Goal: Task Accomplishment & Management: Manage account settings

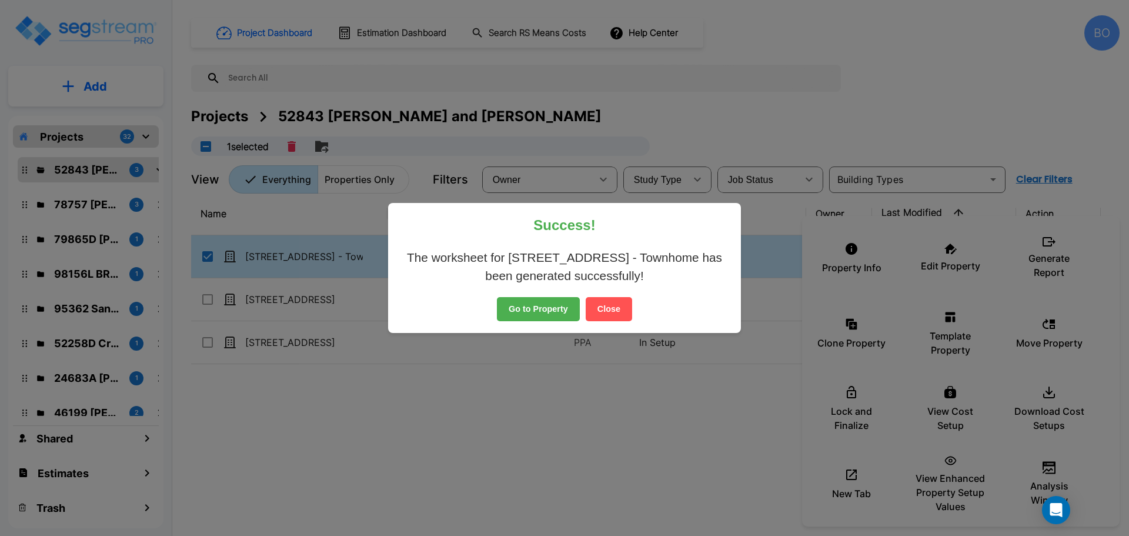
click at [613, 313] on button "Close" at bounding box center [609, 309] width 46 height 25
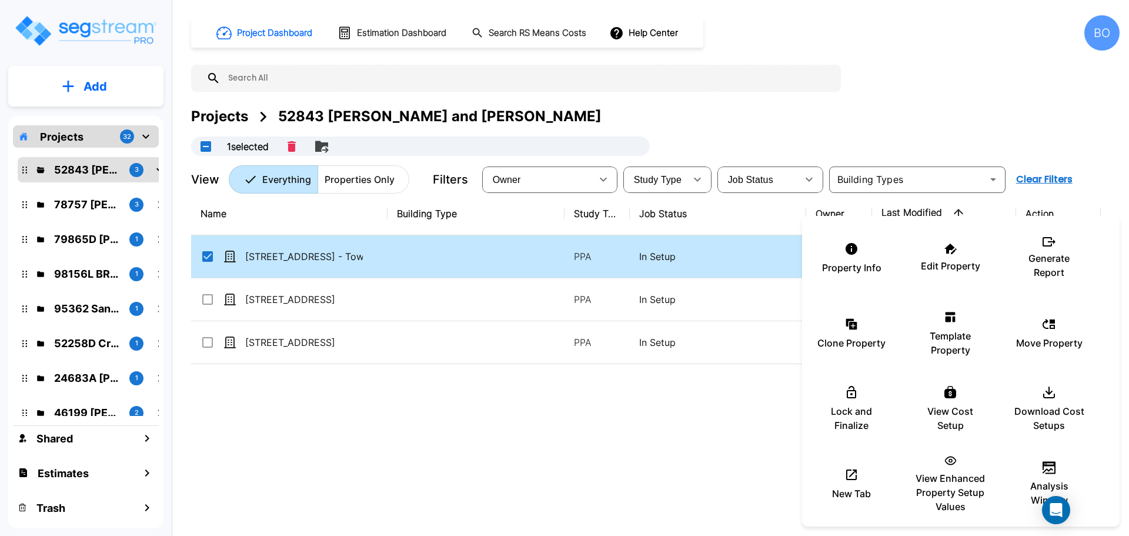
click at [206, 258] on div at bounding box center [564, 268] width 1129 height 536
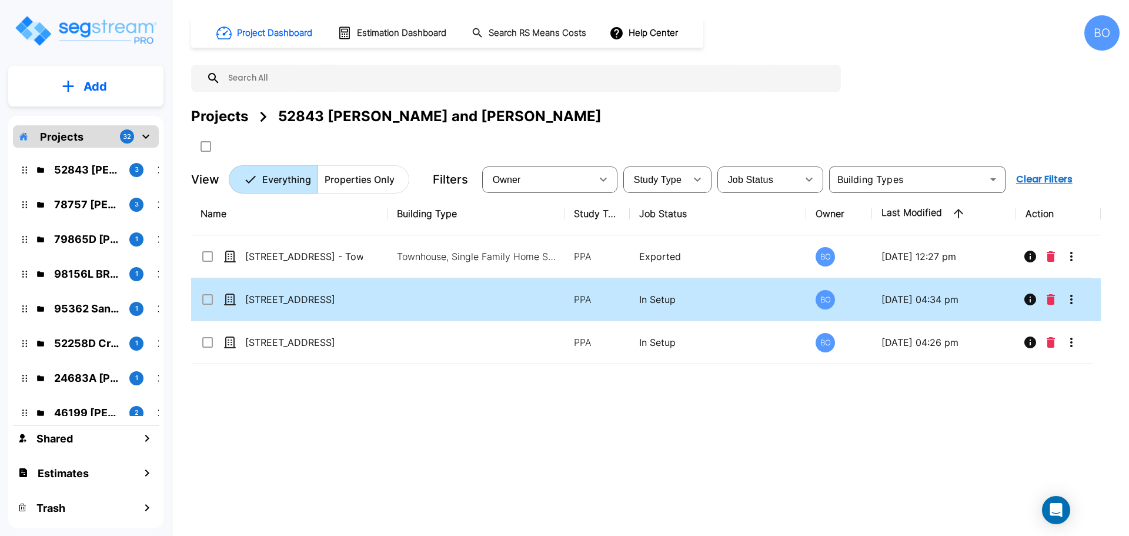
click at [206, 300] on input "select row 3631 N Huntsman Path Unit C104_template" at bounding box center [206, 297] width 12 height 10
checkbox input "true"
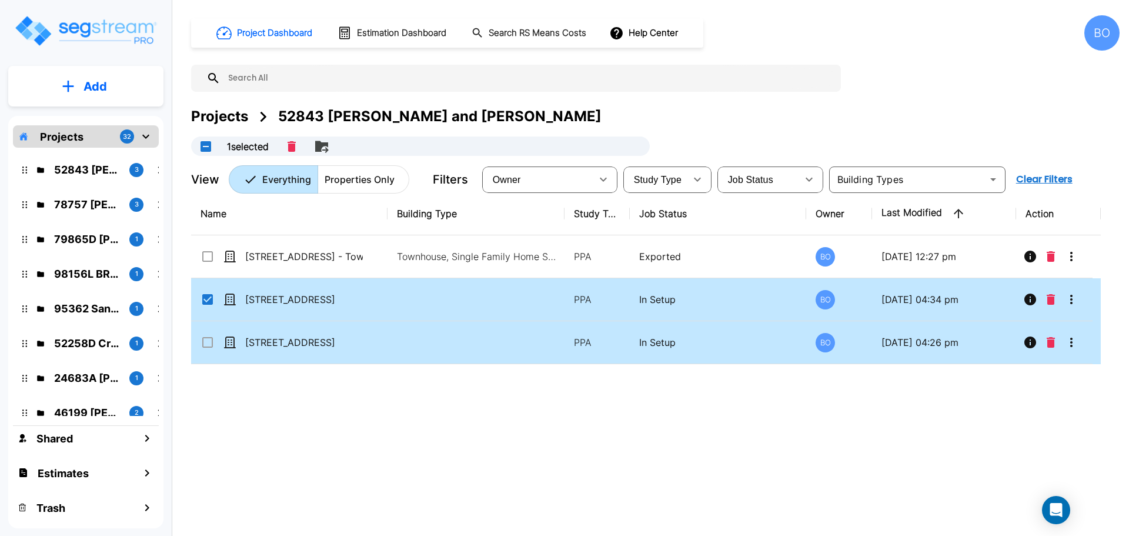
click at [208, 340] on input "select row 3631 N Huntsman Path Unit C104" at bounding box center [206, 340] width 12 height 10
click at [1051, 298] on icon "Delete" at bounding box center [1051, 299] width 8 height 11
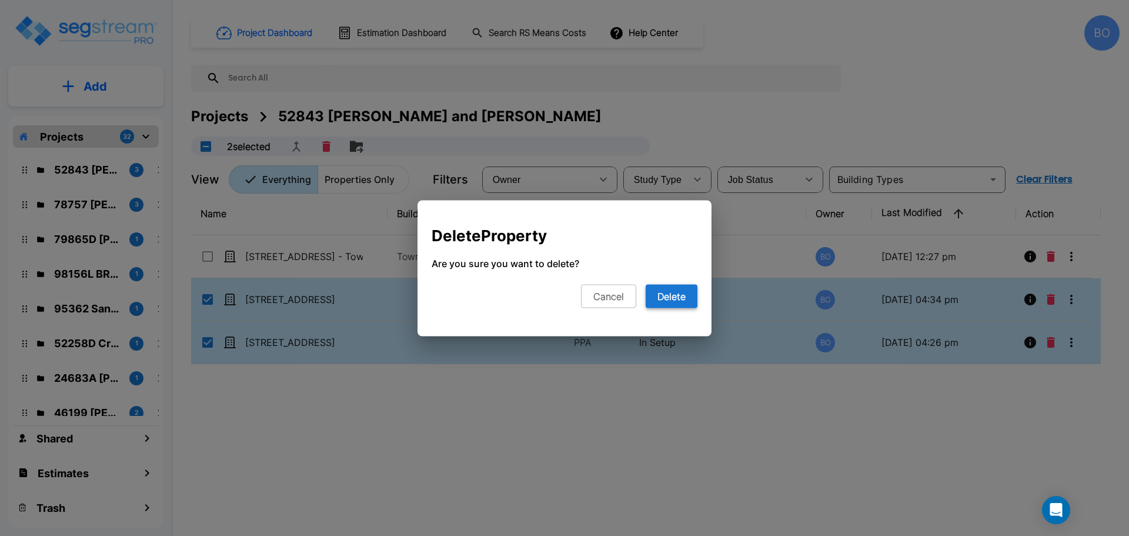
click at [676, 292] on button "Delete" at bounding box center [672, 296] width 52 height 24
checkbox input "false"
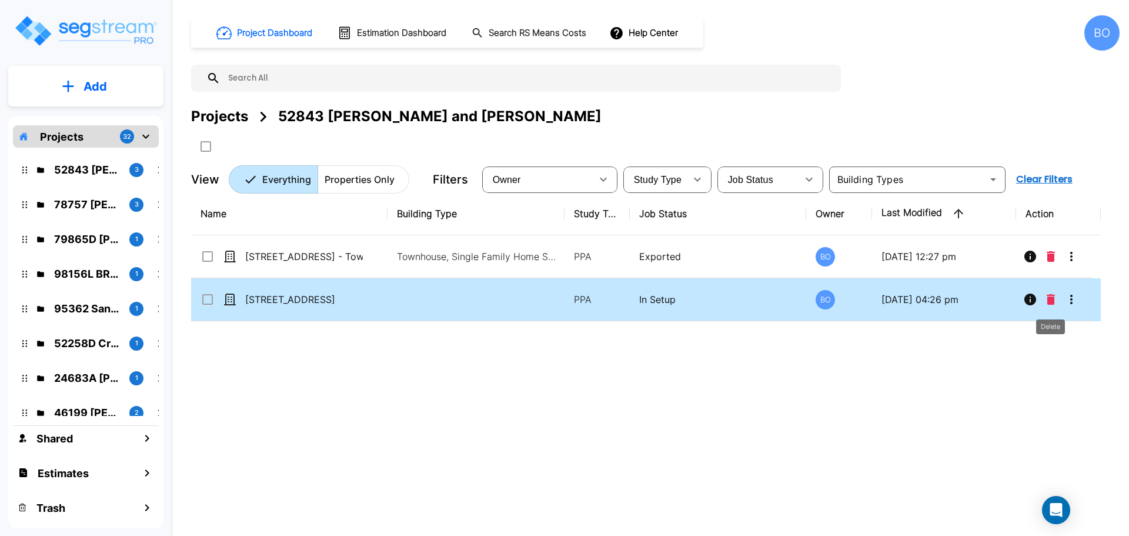
click at [1052, 299] on icon "Delete" at bounding box center [1051, 299] width 8 height 11
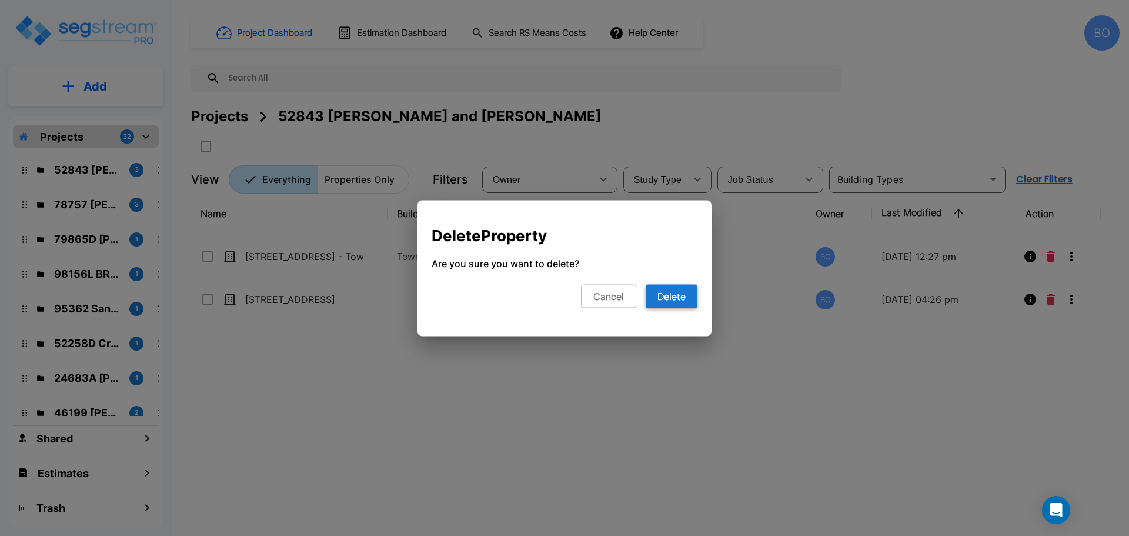
click at [695, 302] on button "Delete" at bounding box center [672, 296] width 52 height 24
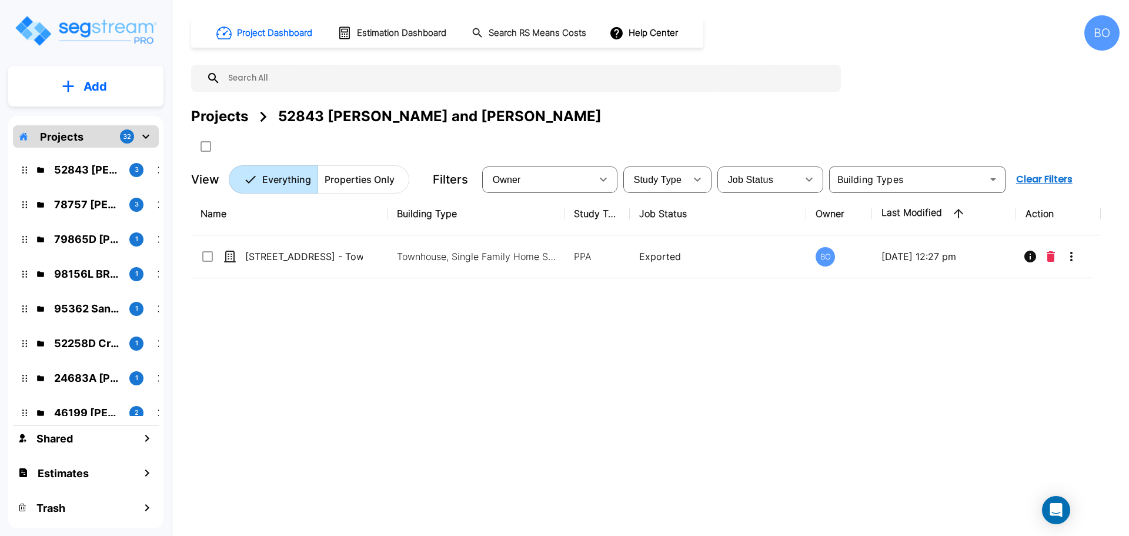
click at [1095, 35] on div "BO" at bounding box center [1101, 32] width 35 height 35
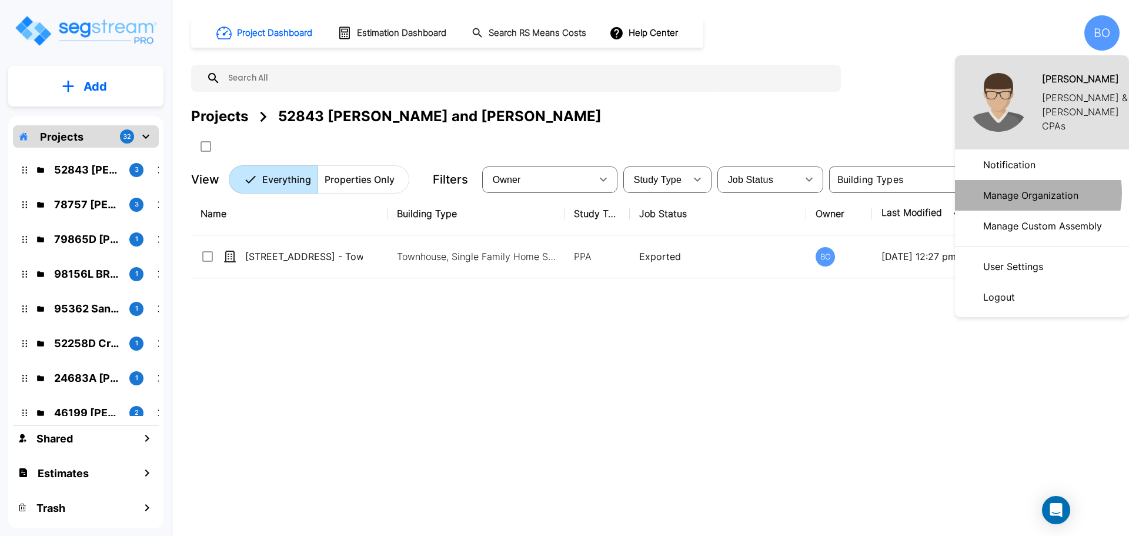
click at [1021, 193] on p "Manage Organization" at bounding box center [1030, 195] width 105 height 24
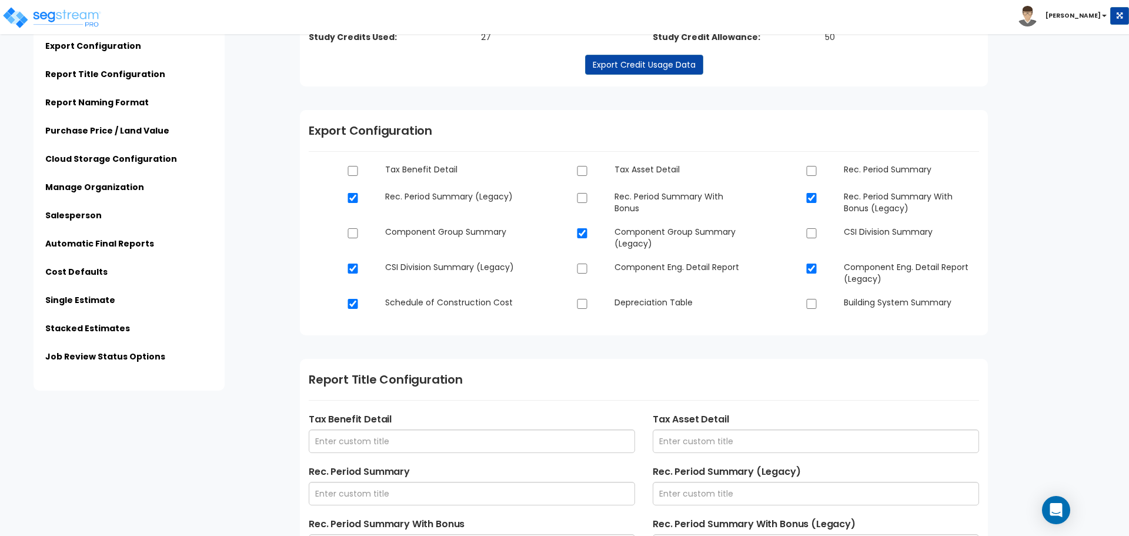
scroll to position [176, 0]
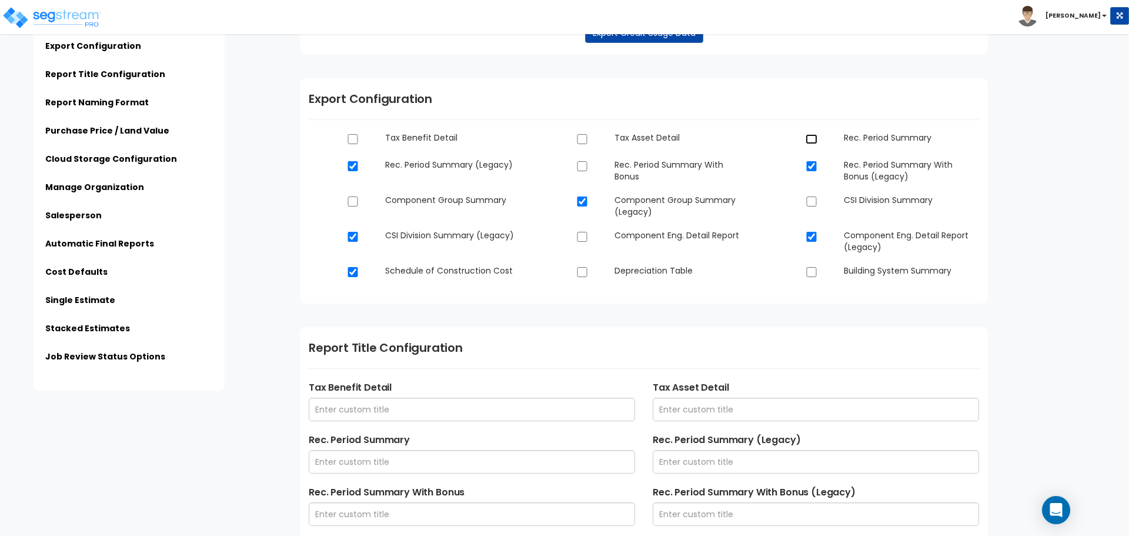
click at [813, 138] on input "checkbox" at bounding box center [812, 139] width 12 height 10
checkbox input "true"
checkbox input "false"
click at [356, 200] on input "checkbox" at bounding box center [353, 201] width 12 height 10
checkbox input "true"
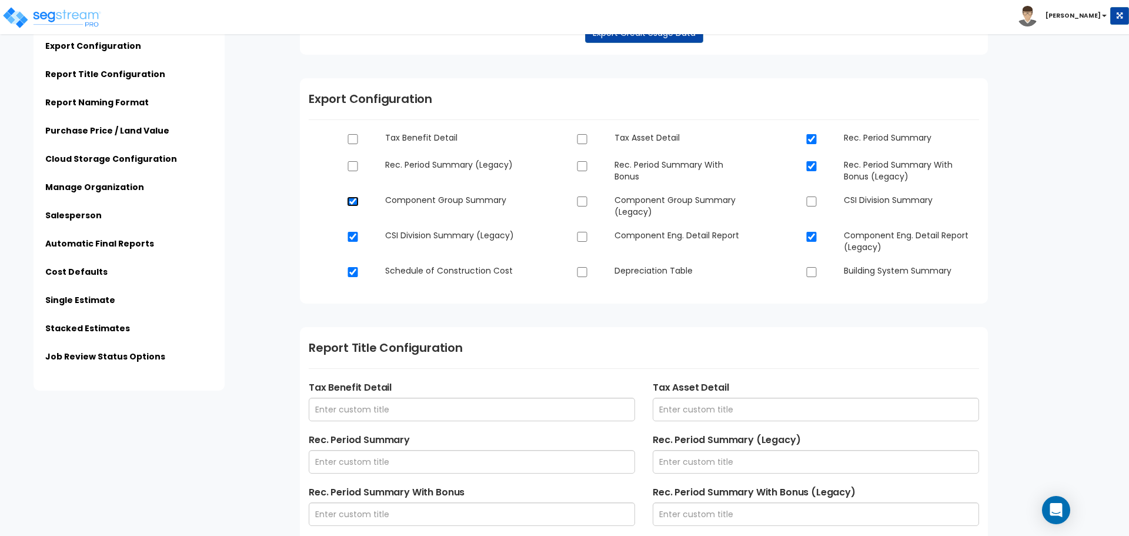
checkbox input "false"
click at [812, 202] on input "checkbox" at bounding box center [812, 201] width 12 height 10
checkbox input "true"
checkbox input "false"
click at [584, 237] on input "checkbox" at bounding box center [582, 237] width 12 height 10
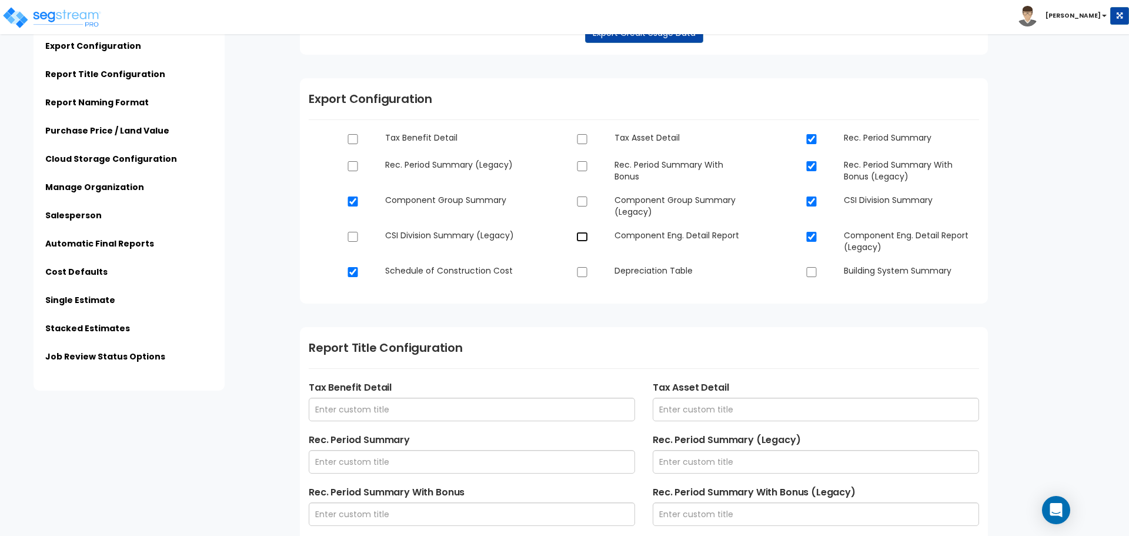
checkbox input "true"
checkbox input "false"
click at [586, 269] on input "checkbox" at bounding box center [582, 272] width 12 height 10
checkbox input "true"
click at [808, 272] on input "checkbox" at bounding box center [812, 272] width 12 height 10
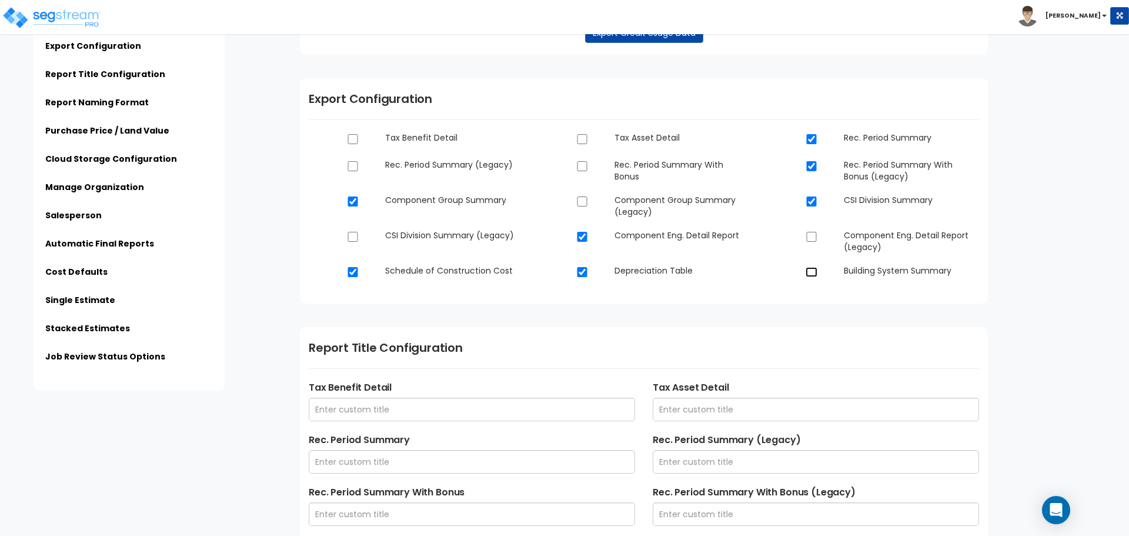
checkbox input "true"
click at [362, 273] on dt at bounding box center [357, 272] width 38 height 15
click at [355, 270] on input "checkbox" at bounding box center [353, 272] width 12 height 10
checkbox input "false"
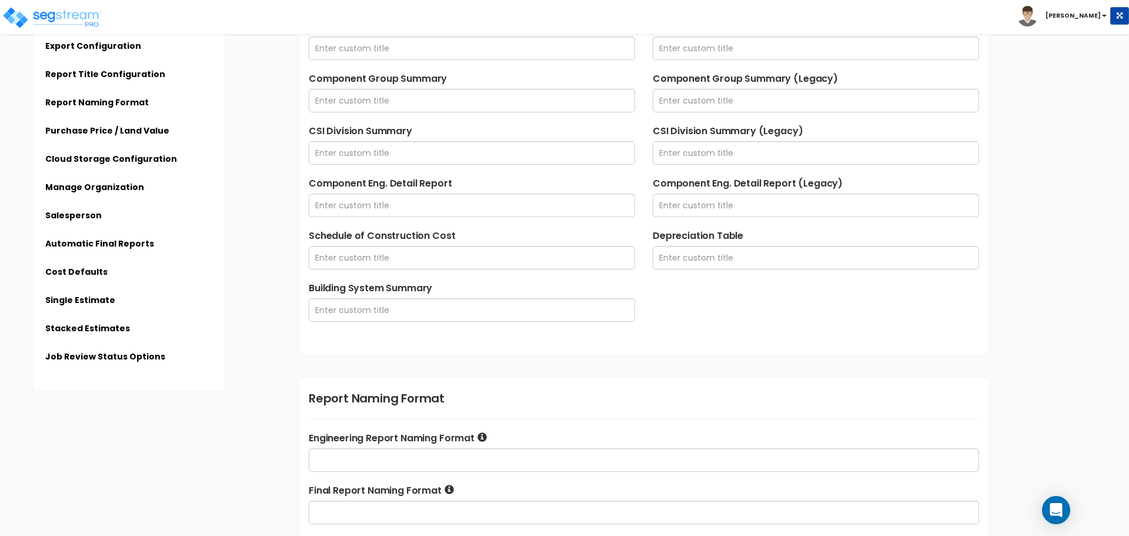
scroll to position [823, 0]
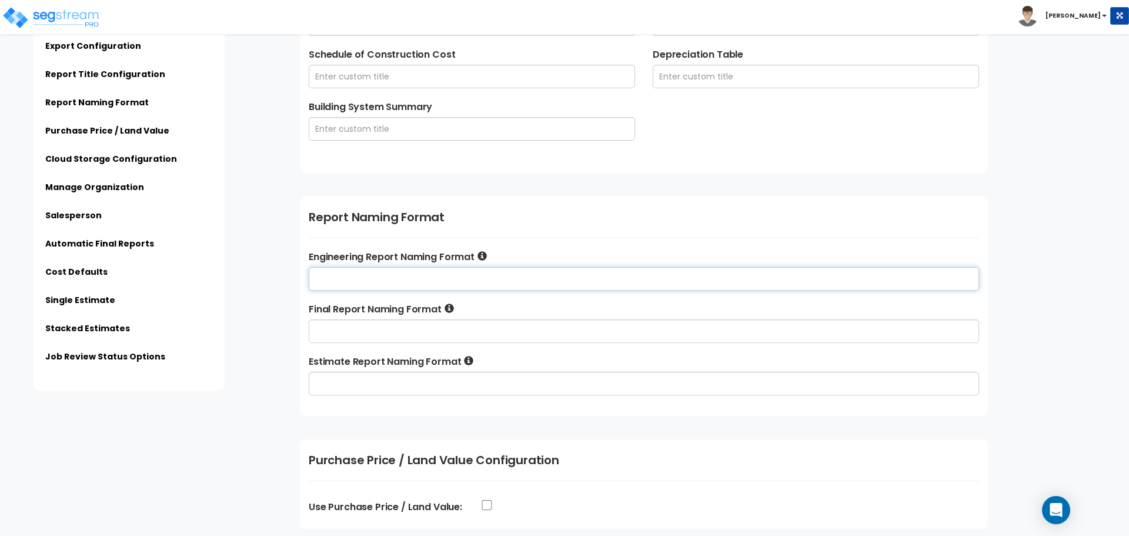
click at [357, 284] on input "text" at bounding box center [644, 279] width 670 height 24
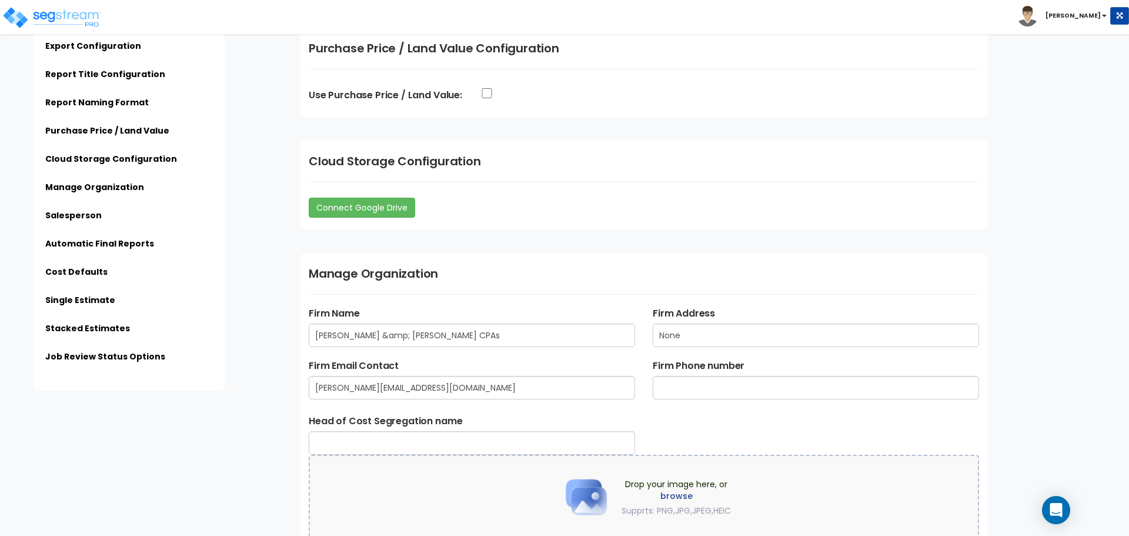
scroll to position [1294, 0]
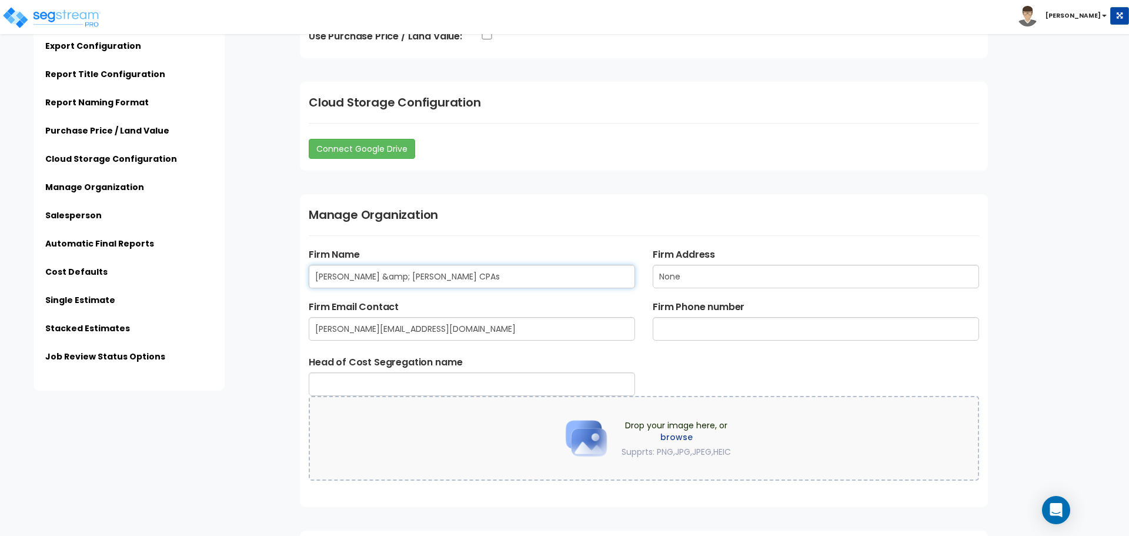
drag, startPoint x: 453, startPoint y: 280, endPoint x: 258, endPoint y: 279, distance: 195.2
click at [258, 279] on div "Subscription Information Export Configuration Report Title Configuration Report…" at bounding box center [564, 365] width 1129 height 3214
type input "A+P CPAs LLC"
type input "[PHONE_NUMBER]"
click at [472, 382] on input "text" at bounding box center [472, 384] width 326 height 24
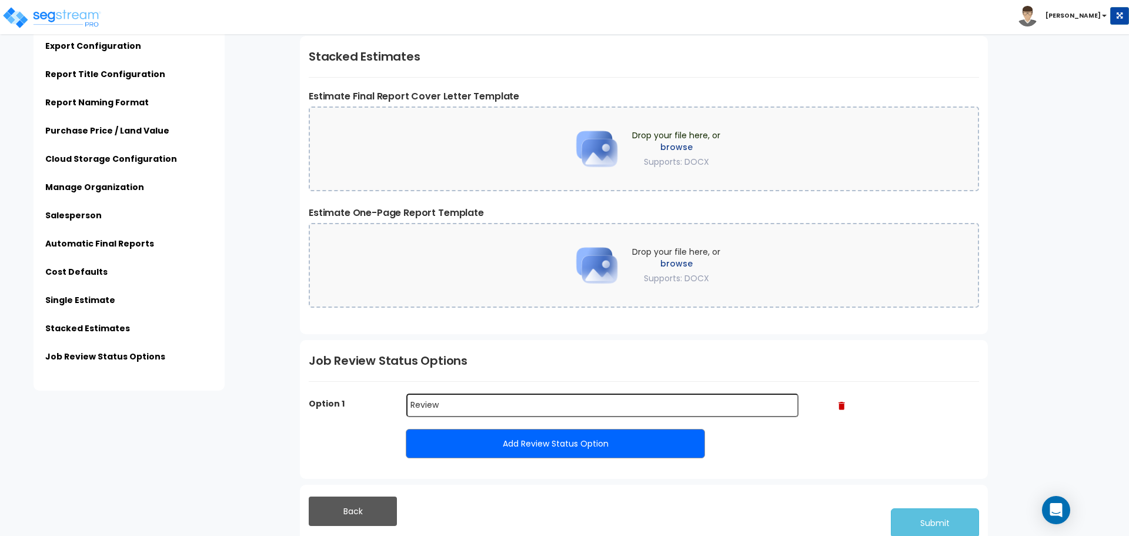
scroll to position [2730, 0]
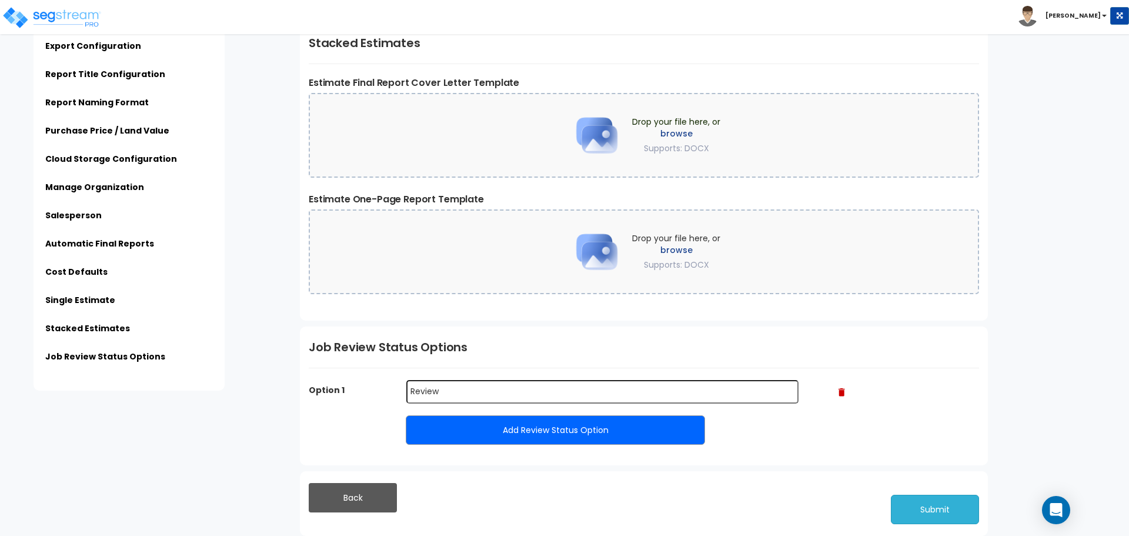
type input "[PERSON_NAME]"
click at [955, 510] on button "Submit" at bounding box center [935, 508] width 88 height 29
